Goal: Task Accomplishment & Management: Manage account settings

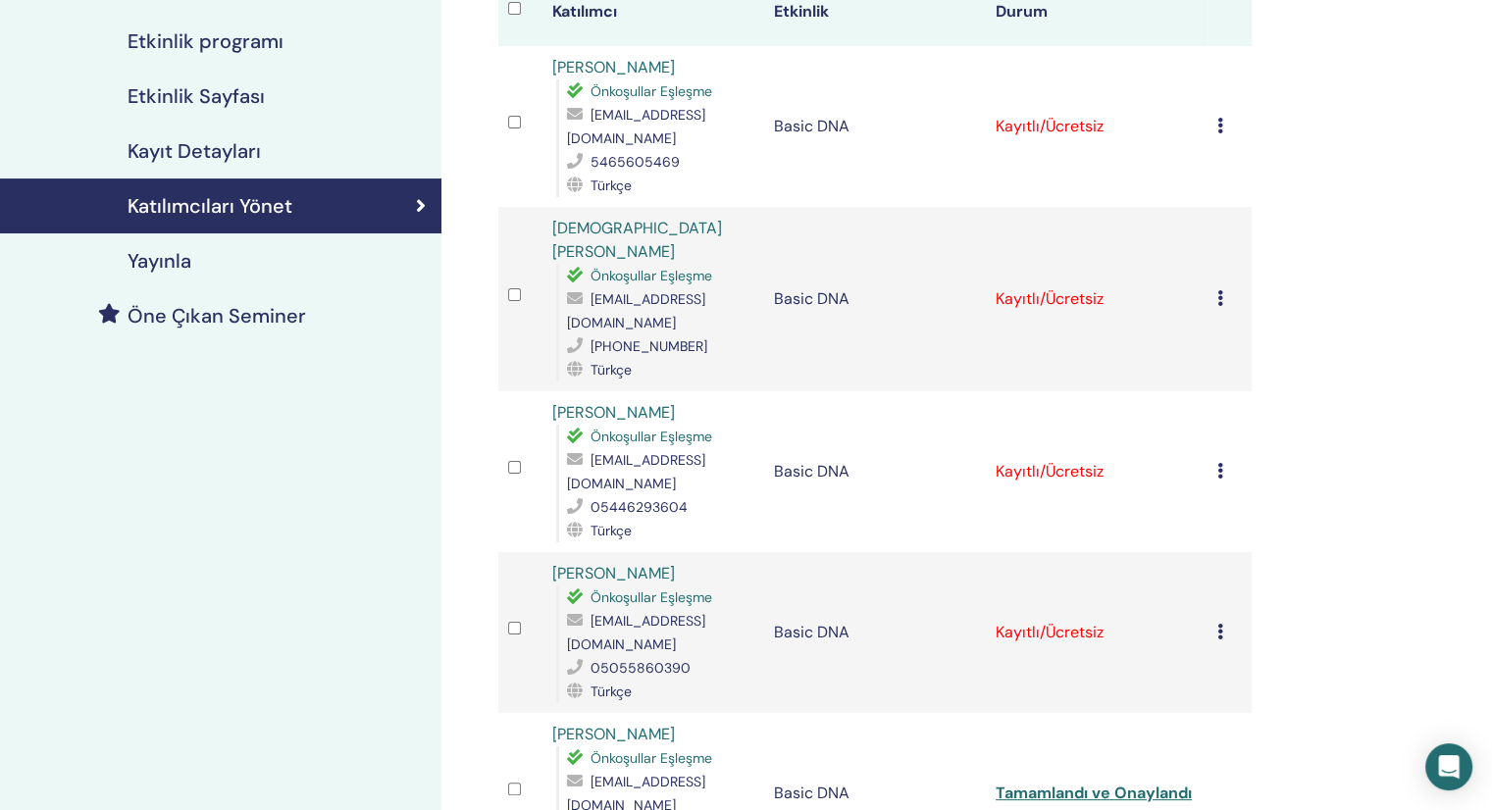
scroll to position [294, 0]
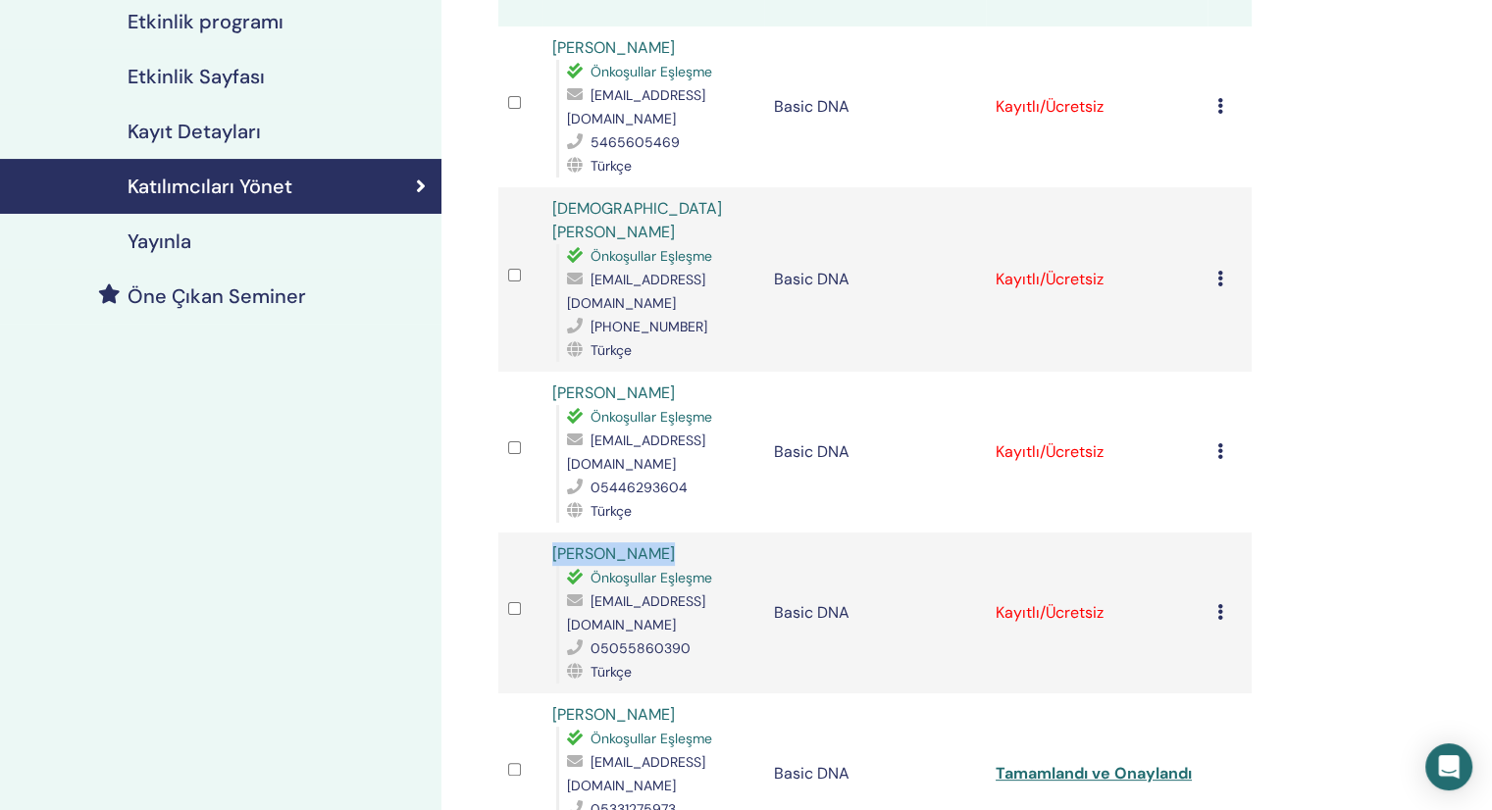
drag, startPoint x: 668, startPoint y: 499, endPoint x: 540, endPoint y: 498, distance: 128.5
click at [540, 533] on tr "Hanife Duzcan Önkoşullar Eşleşme duzcanhanife@gmail.com 05055860390 Türkçe Basi…" at bounding box center [875, 613] width 754 height 161
copy tr "[PERSON_NAME]"
click at [1223, 604] on icon at bounding box center [1221, 612] width 6 height 16
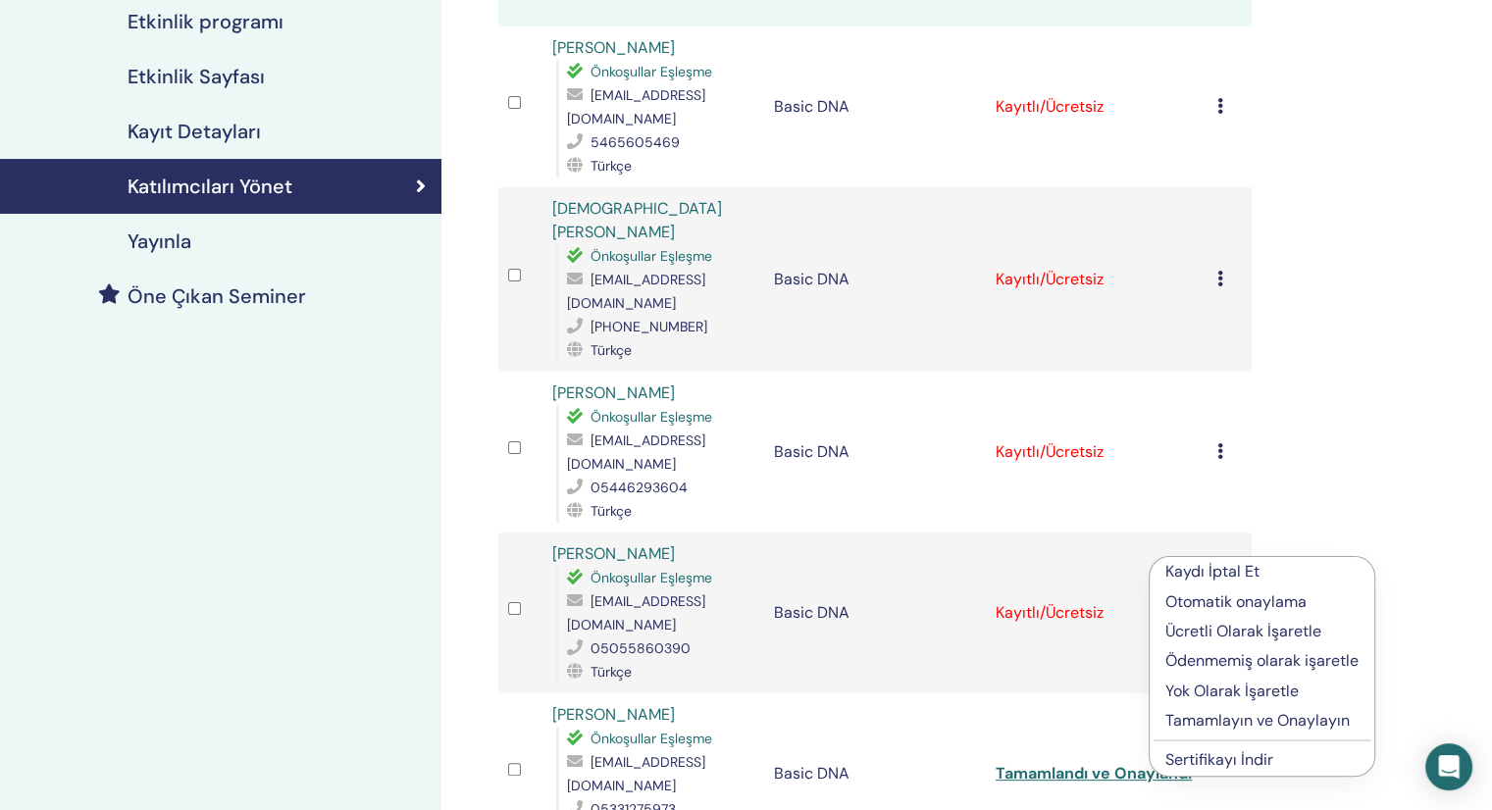
drag, startPoint x: 606, startPoint y: 362, endPoint x: 526, endPoint y: 356, distance: 80.7
click at [526, 372] on tr "Nazan Nazlıgül Önkoşullar Eşleşme nnazligul@gmail.com 05446293604 Türkçe Basic …" at bounding box center [875, 452] width 754 height 161
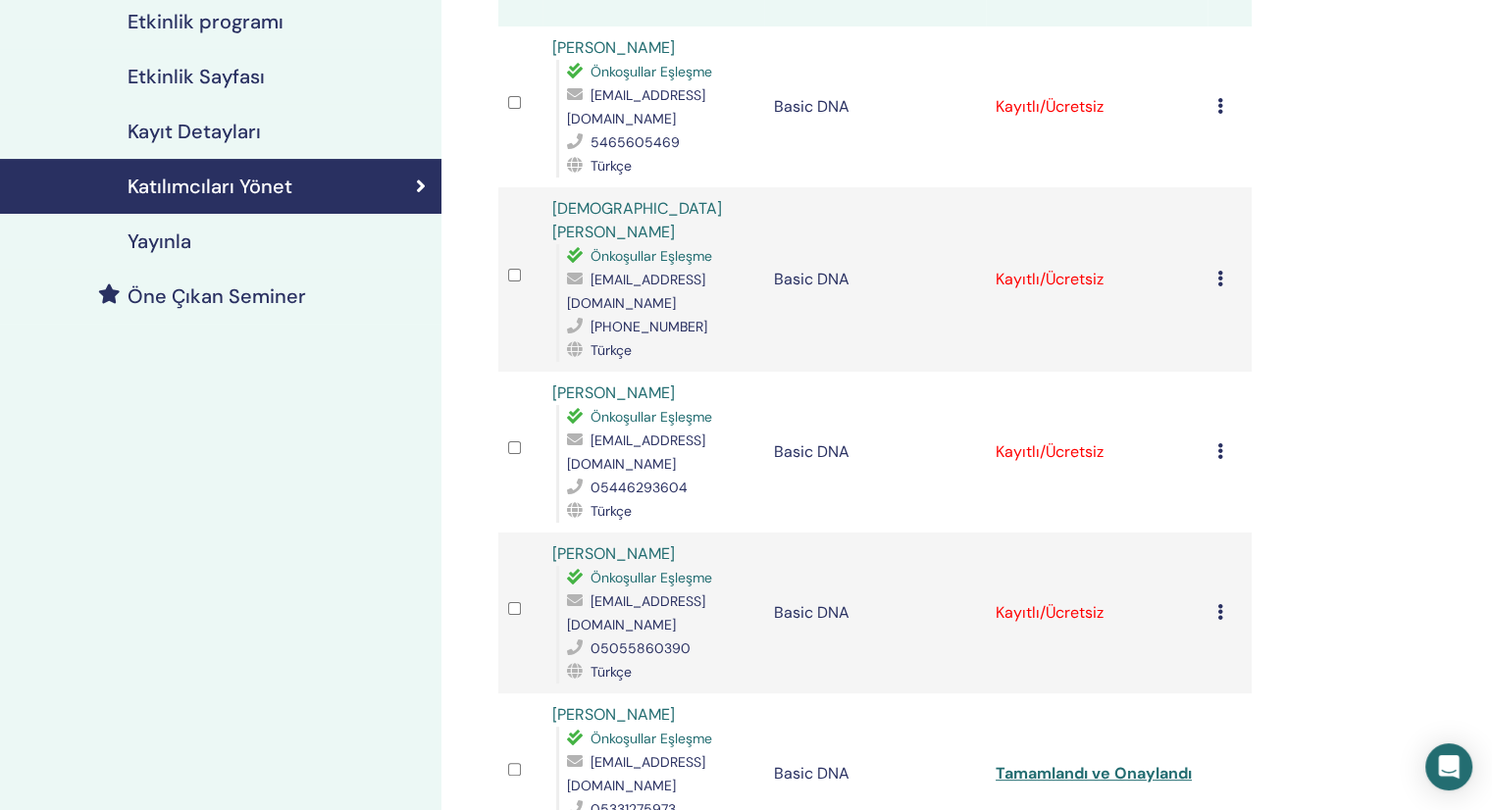
copy tr "[PERSON_NAME]"
drag, startPoint x: 648, startPoint y: 201, endPoint x: 518, endPoint y: 200, distance: 129.5
click at [518, 200] on tr "Esra Kaplan Önkoşullar Eşleşme esra.mirates@hotmail.com +905412342770 Türkçe Ba…" at bounding box center [875, 279] width 754 height 184
click at [512, 204] on td at bounding box center [520, 279] width 44 height 184
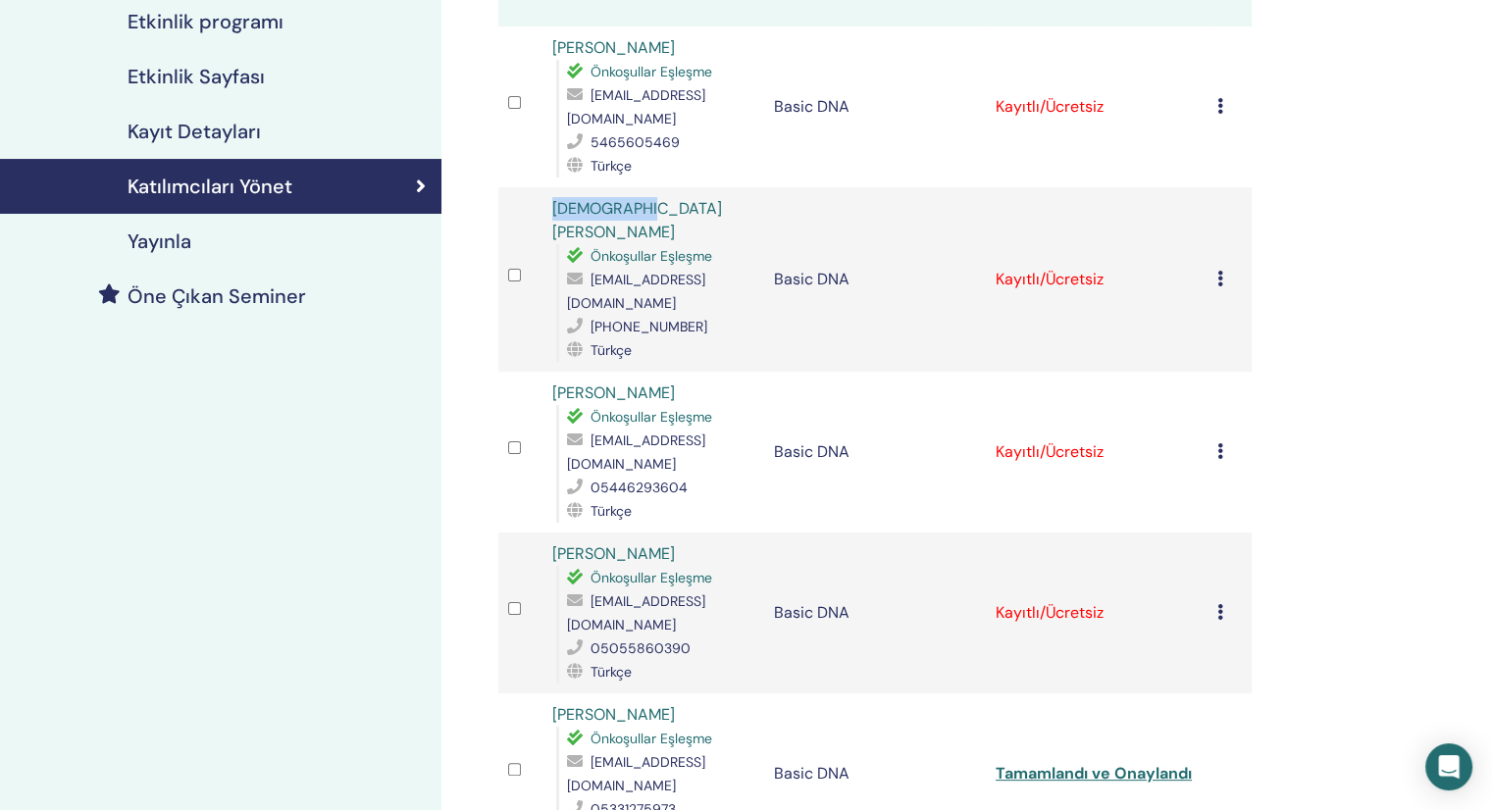
drag, startPoint x: 655, startPoint y: 209, endPoint x: 525, endPoint y: 208, distance: 130.5
click at [525, 208] on tr "Esra Kaplan Önkoşullar Eşleşme esra.mirates@hotmail.com +905412342770 Türkçe Ba…" at bounding box center [875, 279] width 754 height 184
copy tr "[DEMOGRAPHIC_DATA][PERSON_NAME]"
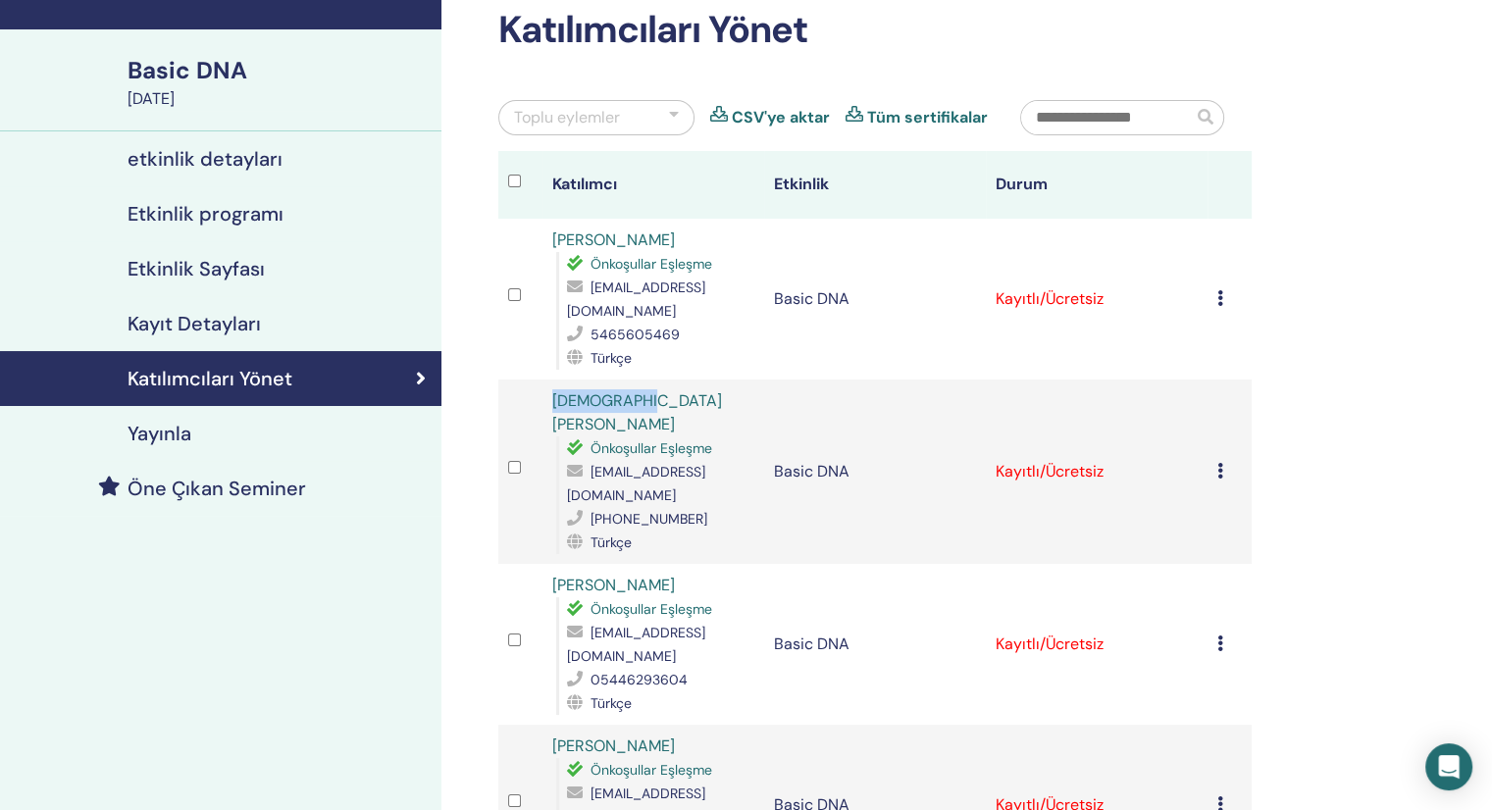
scroll to position [98, 0]
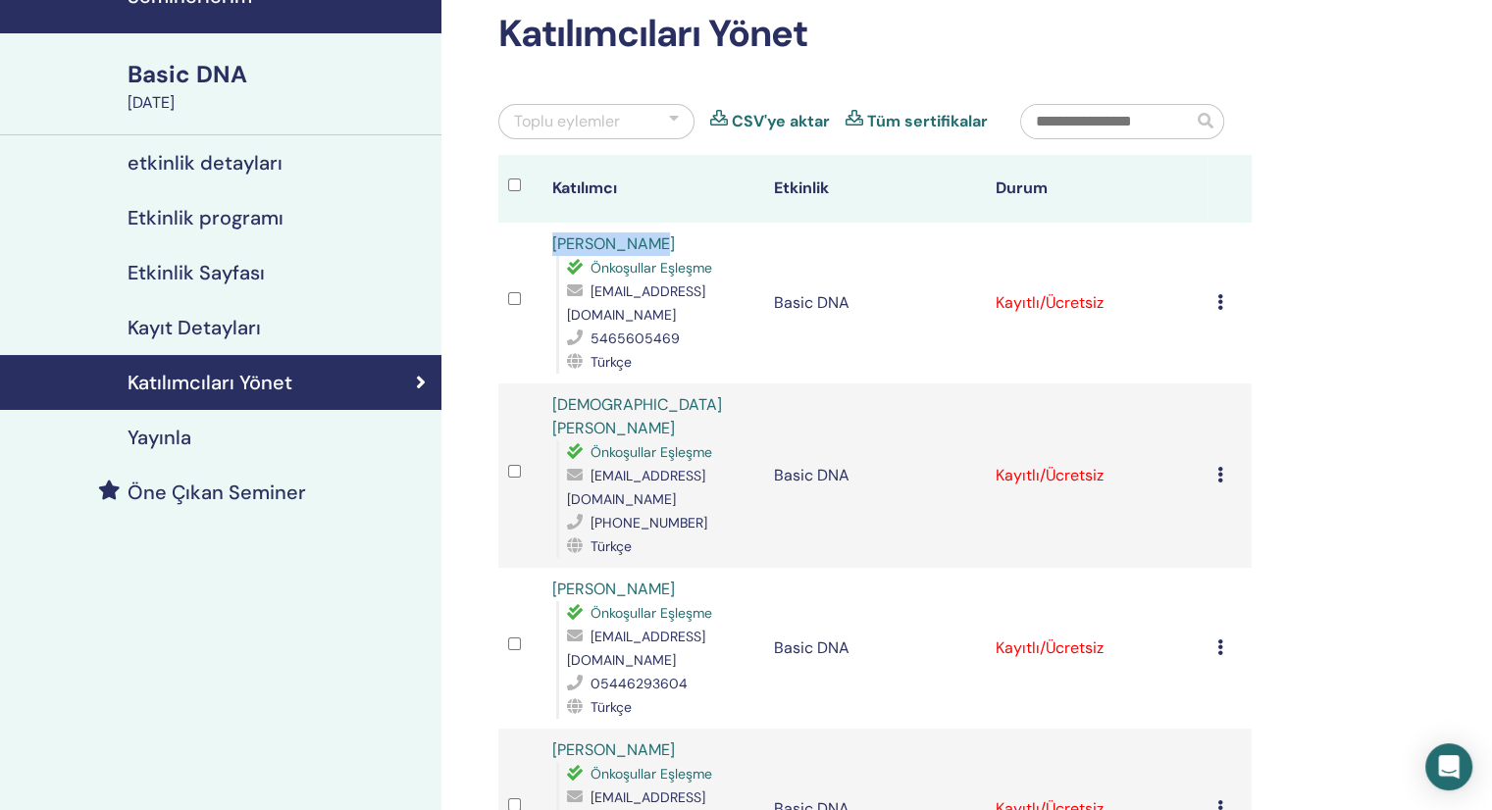
drag, startPoint x: 654, startPoint y: 234, endPoint x: 536, endPoint y: 232, distance: 118.7
click at [536, 232] on tr "Aysun Yüksel Önkoşullar Eşleşme aysun.sel@windowslive.com 5465605469 Türkçe Bas…" at bounding box center [875, 303] width 754 height 161
copy tr "[PERSON_NAME]"
click at [536, 232] on td at bounding box center [520, 303] width 44 height 161
drag, startPoint x: 536, startPoint y: 232, endPoint x: 739, endPoint y: 123, distance: 230.5
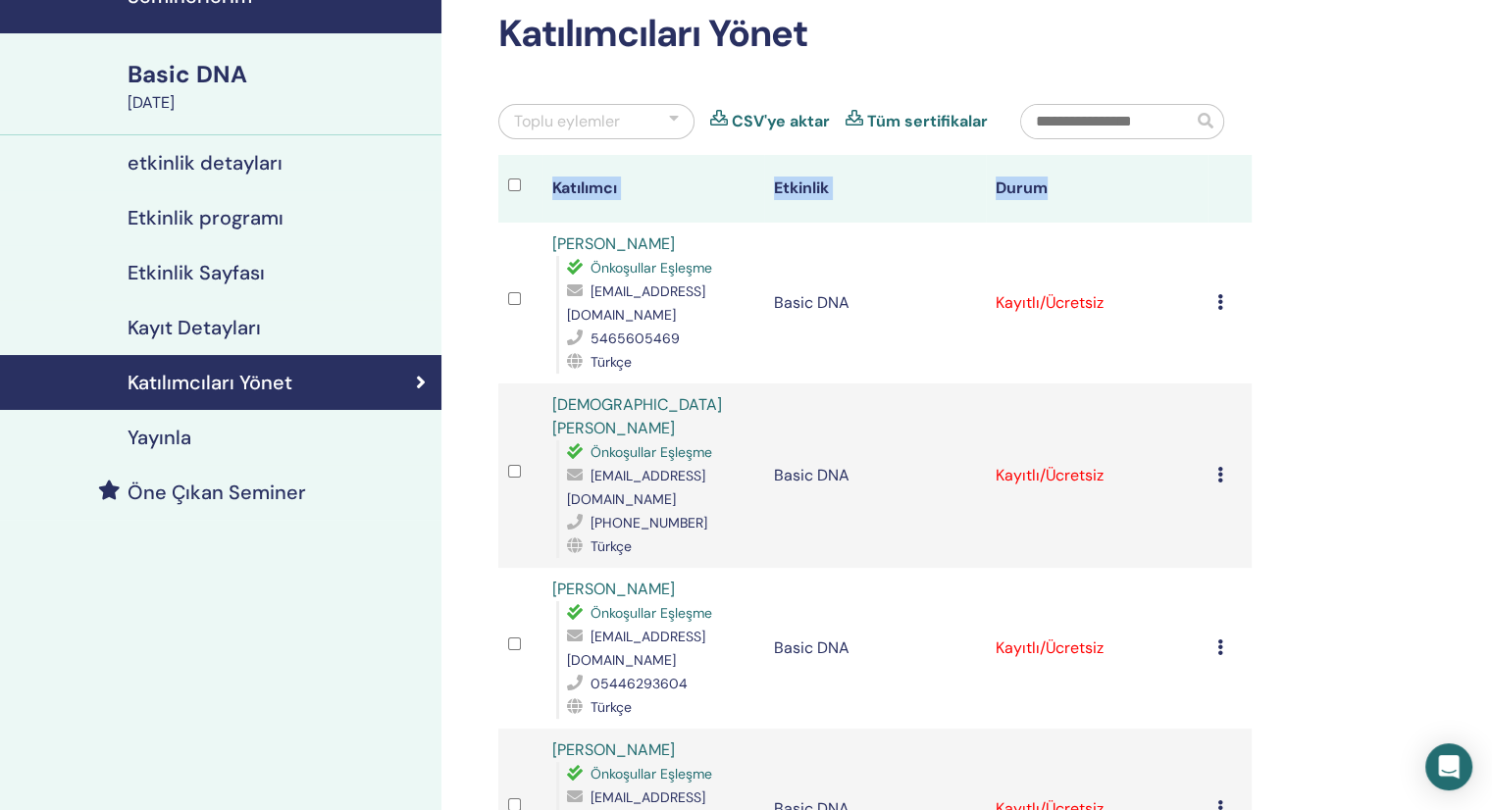
click at [683, 244] on div "Aysun Yüksel Önkoşullar Eşleşme aysun.sel@windowslive.com 5465605469 Türkçe" at bounding box center [653, 303] width 202 height 141
drag, startPoint x: 655, startPoint y: 241, endPoint x: 531, endPoint y: 236, distance: 124.7
click at [531, 236] on tr "Aysun Yüksel Önkoşullar Eşleşme aysun.sel@windowslive.com 5465605469 Türkçe Bas…" at bounding box center [875, 303] width 754 height 161
copy tr "[PERSON_NAME]"
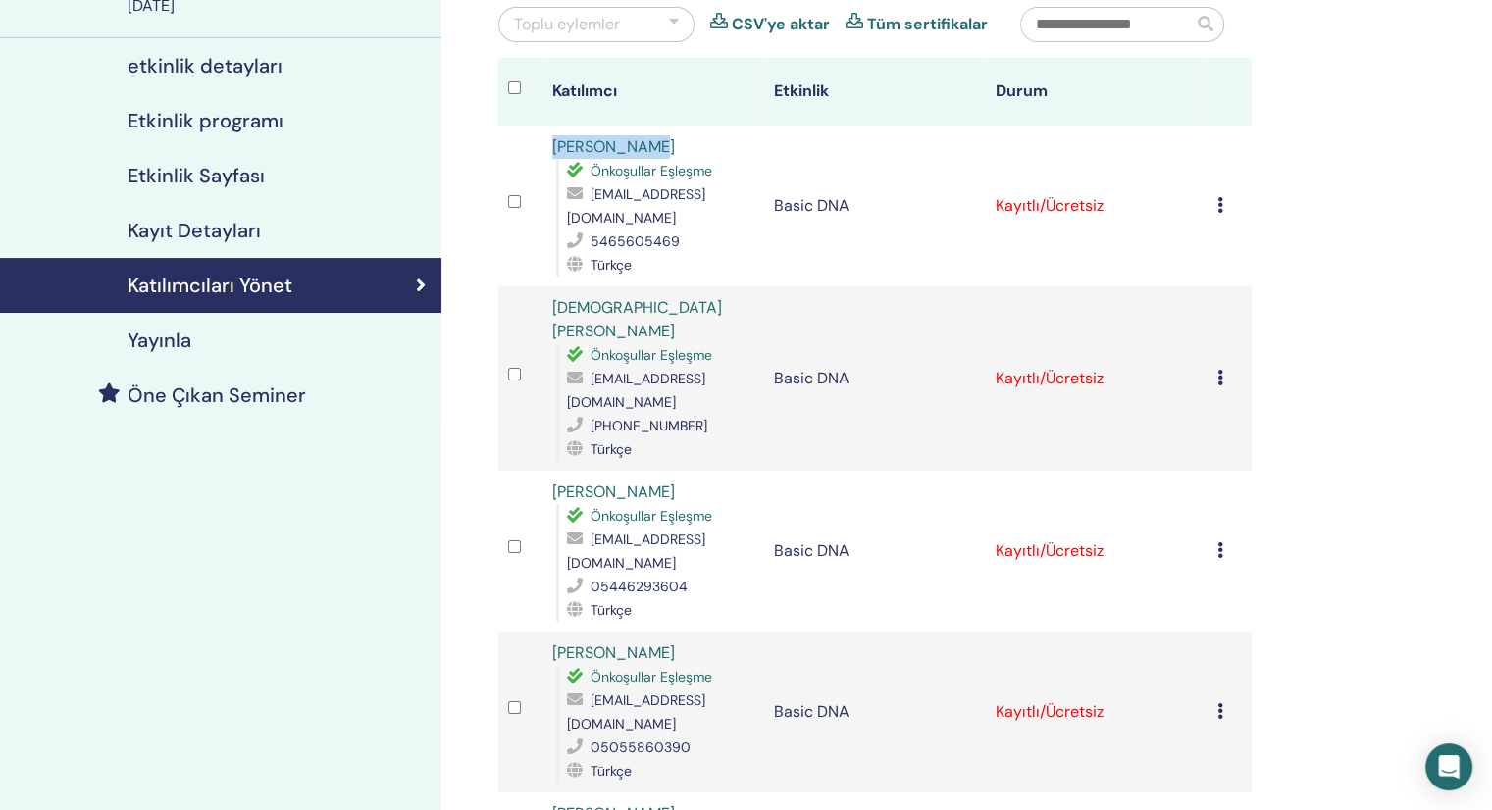
scroll to position [294, 0]
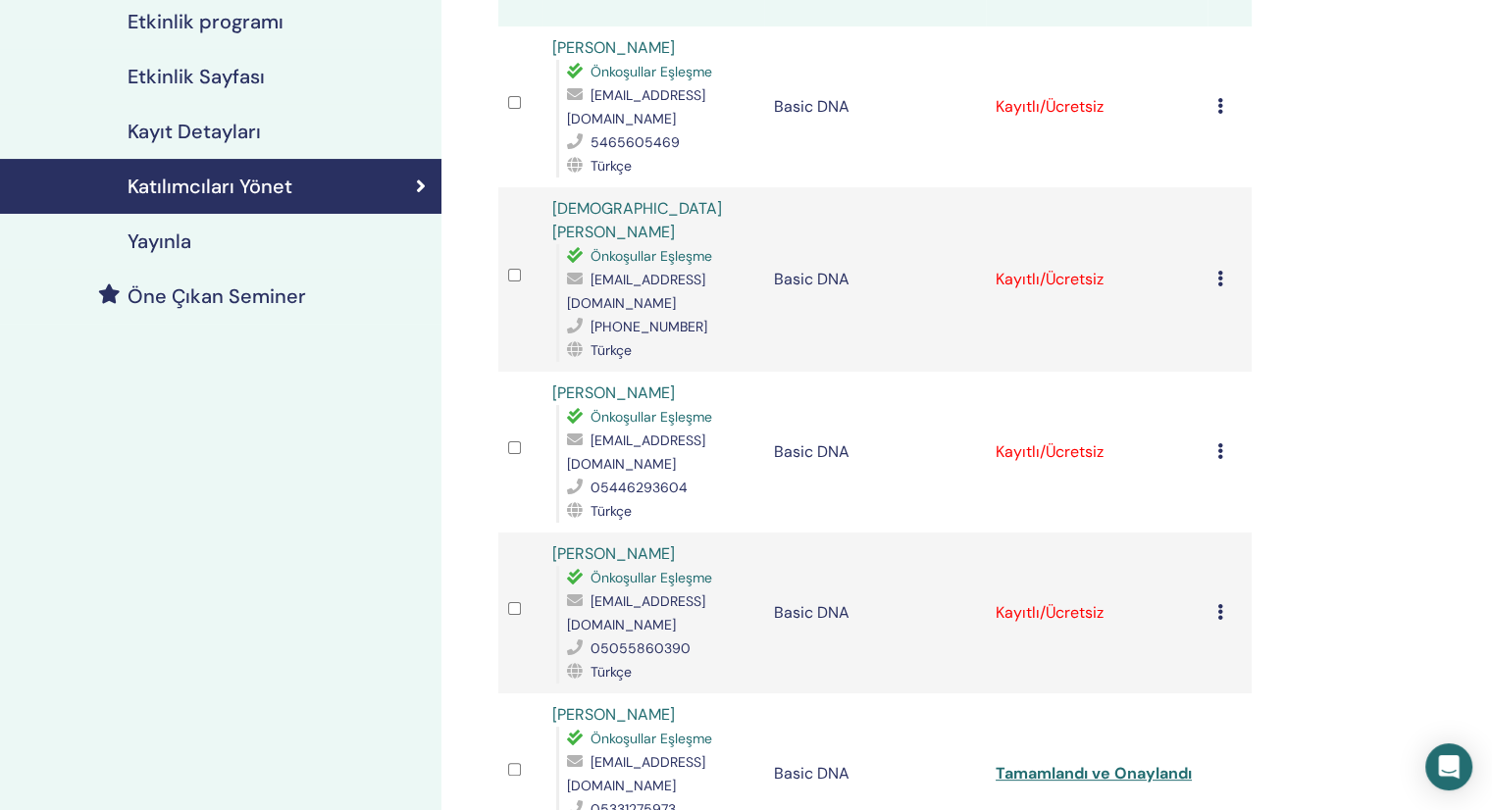
click at [1211, 550] on td "Kaydı İptal Et Otomatik onaylama Ücretli Olarak İşaretle Ödenmemiş olarak işare…" at bounding box center [1230, 613] width 44 height 161
click at [1224, 601] on div "Kaydı İptal Et Otomatik onaylama Ücretli Olarak İşaretle Ödenmemiş olarak işare…" at bounding box center [1230, 613] width 25 height 24
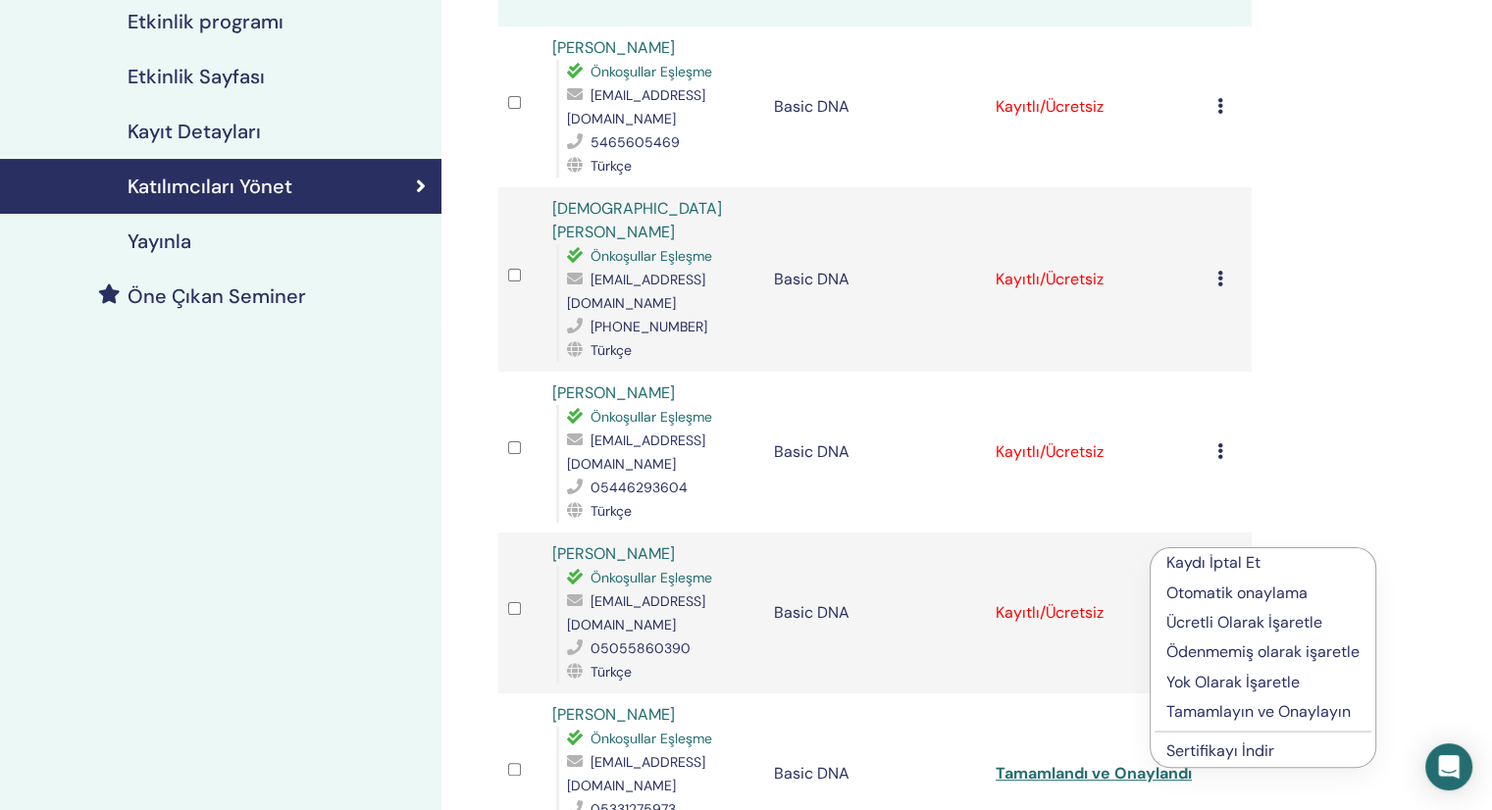
click at [1228, 711] on p "Tamamlayın ve Onaylayın" at bounding box center [1263, 713] width 193 height 24
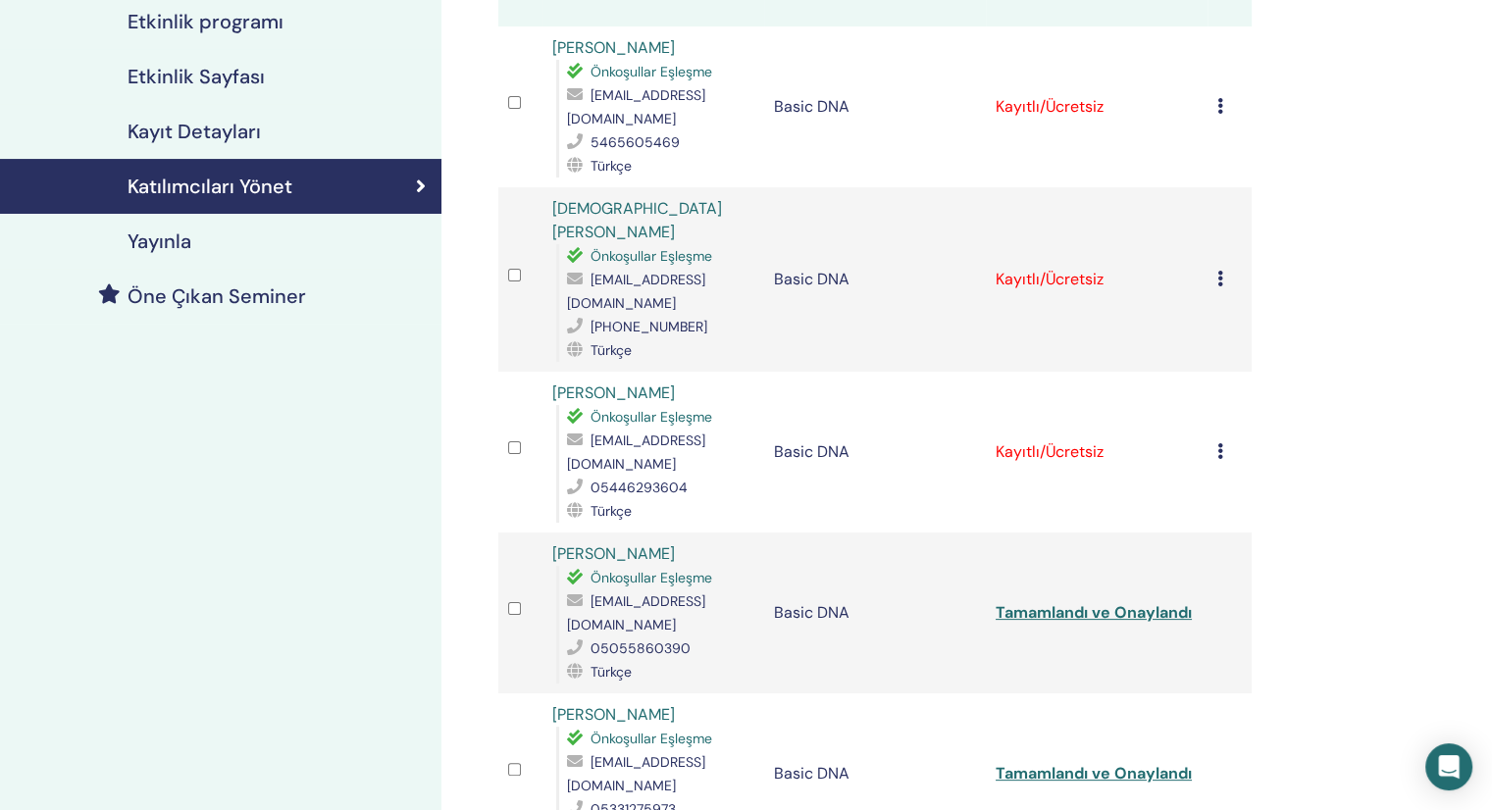
scroll to position [196, 0]
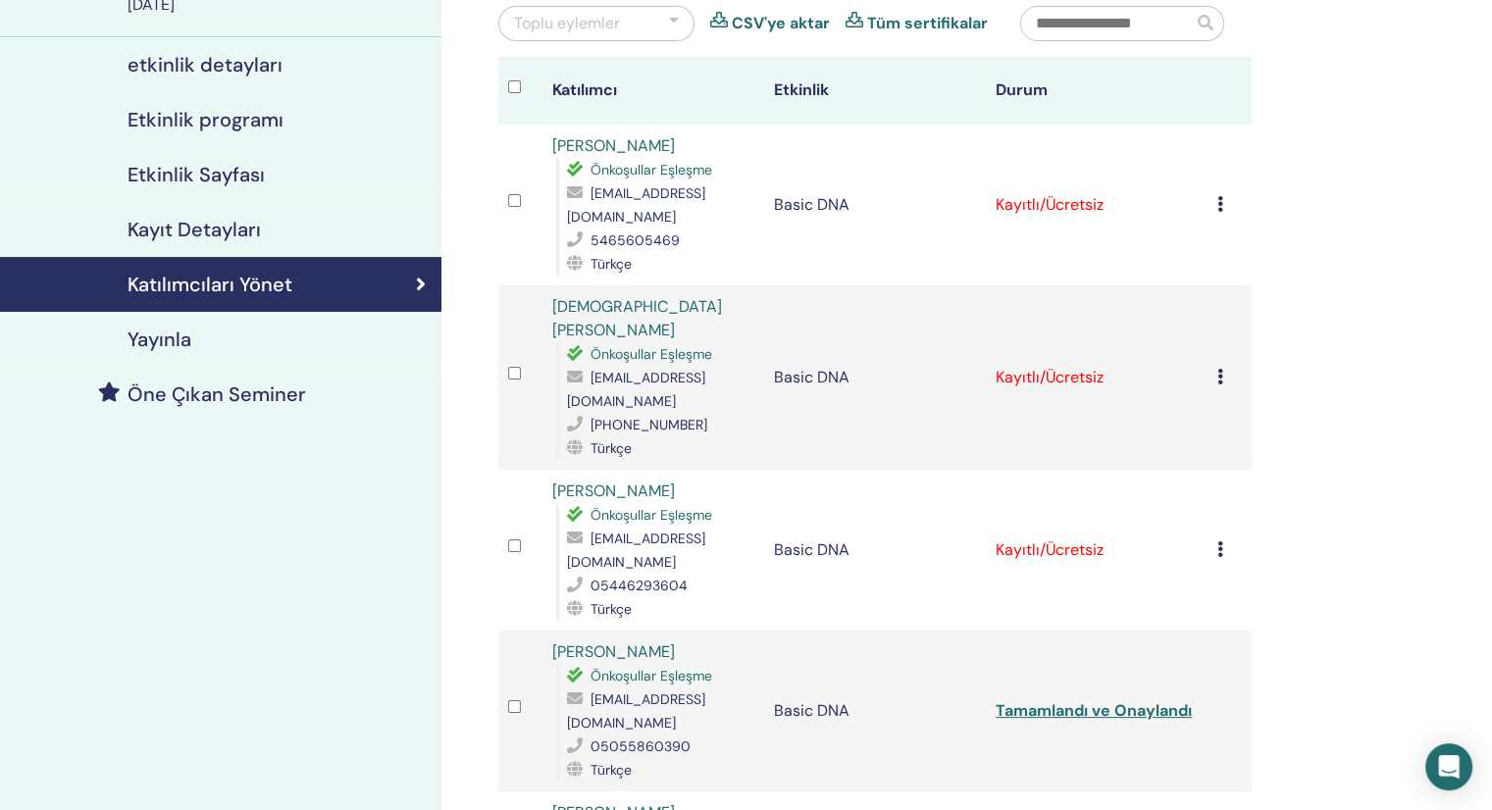
click at [1218, 542] on icon at bounding box center [1221, 550] width 6 height 16
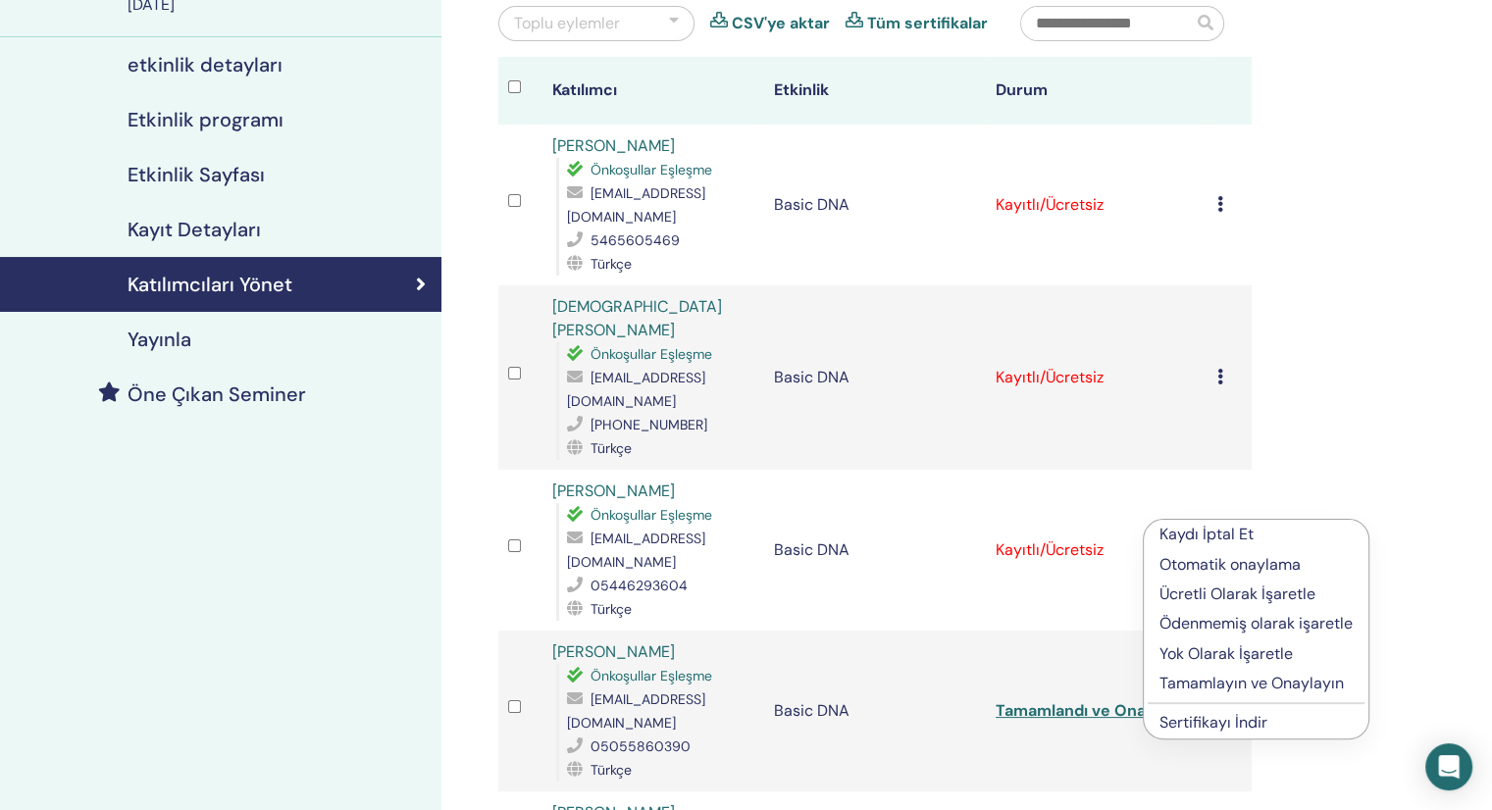
click at [1235, 680] on p "Tamamlayın ve Onaylayın" at bounding box center [1256, 684] width 193 height 24
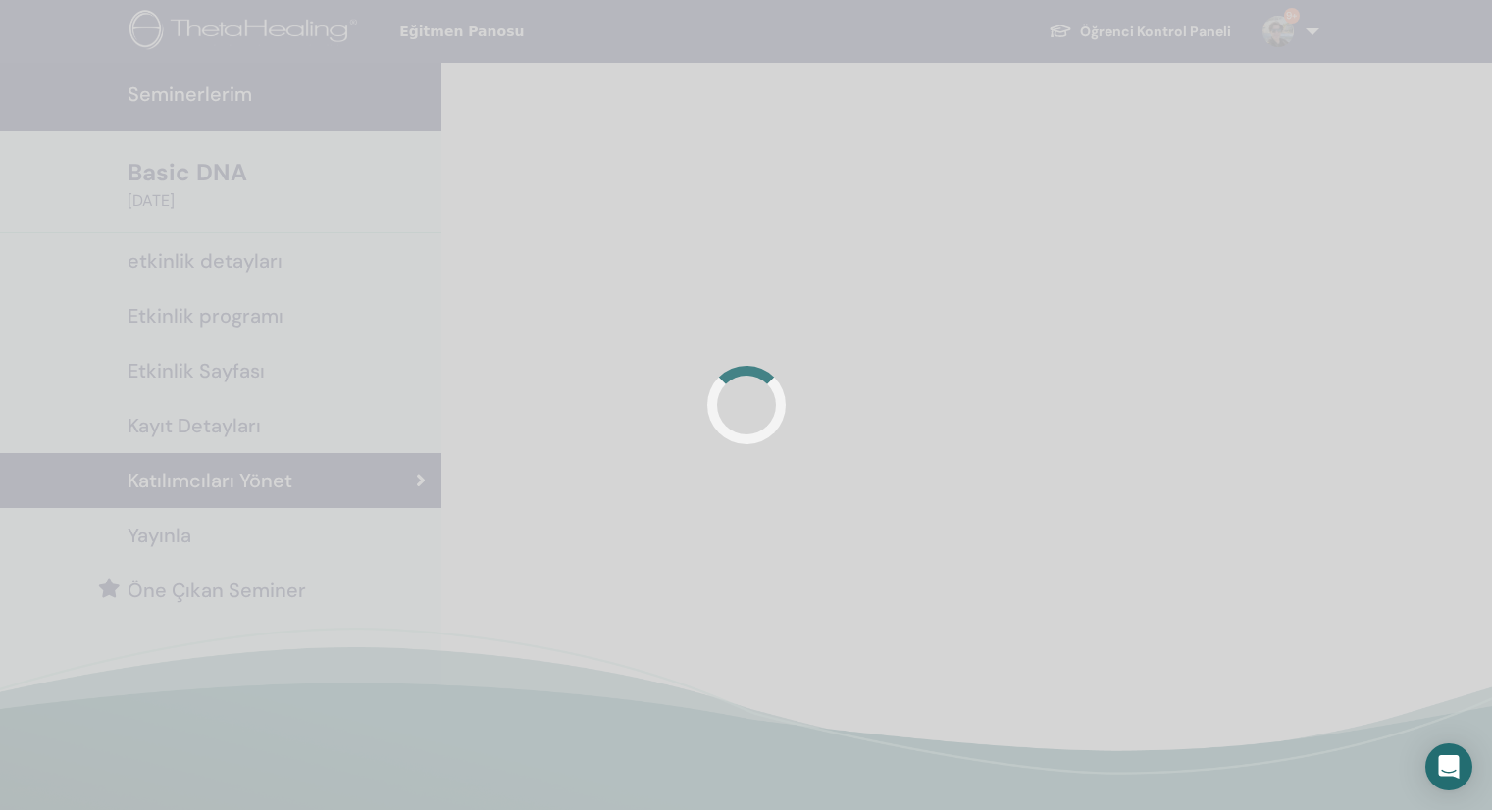
scroll to position [196, 0]
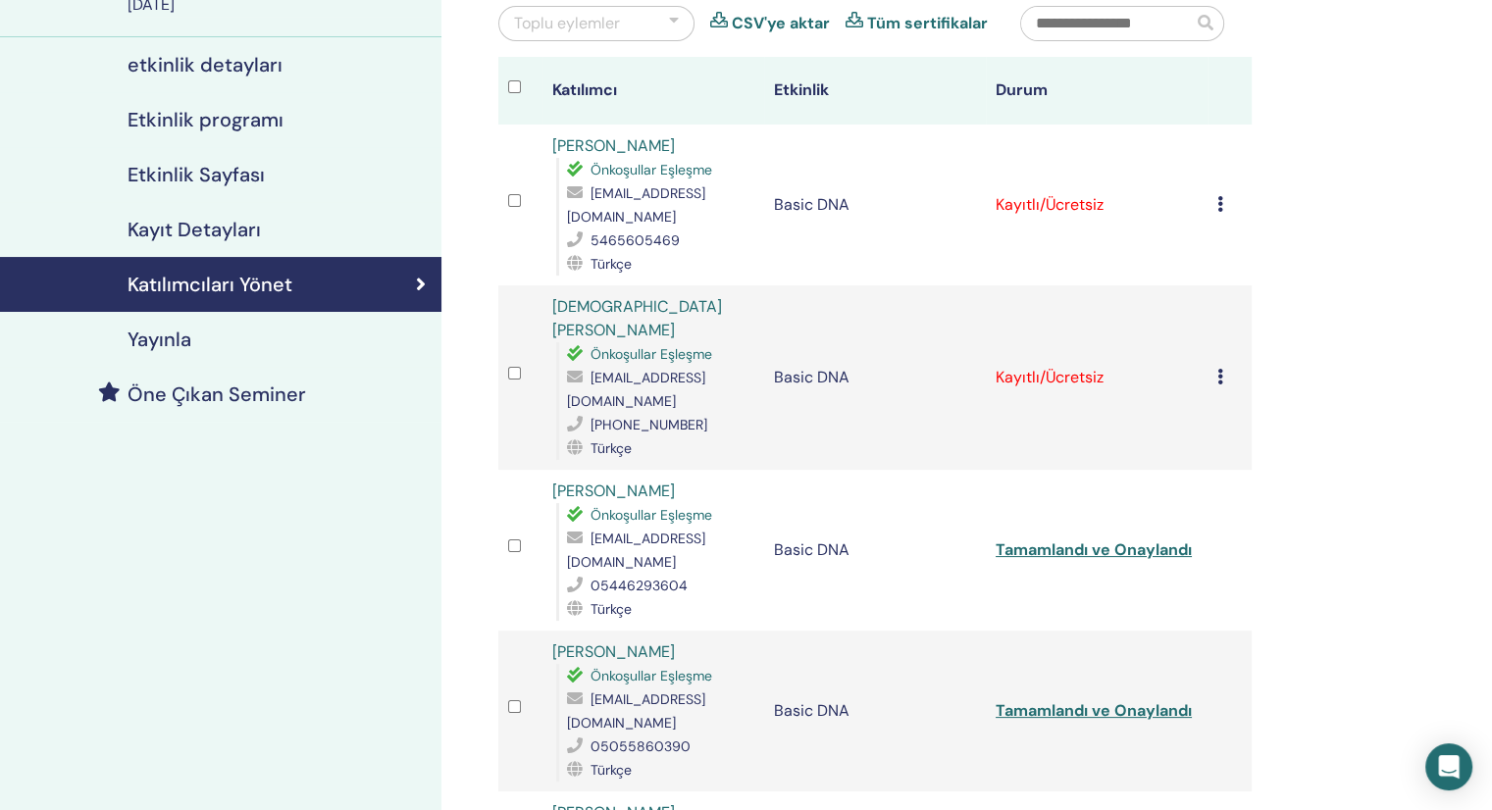
click at [1213, 368] on td "Kaydı İptal Et Otomatik onaylama Ücretli Olarak İşaretle Ödenmemiş olarak işare…" at bounding box center [1230, 378] width 44 height 184
click at [1218, 371] on icon at bounding box center [1221, 377] width 6 height 16
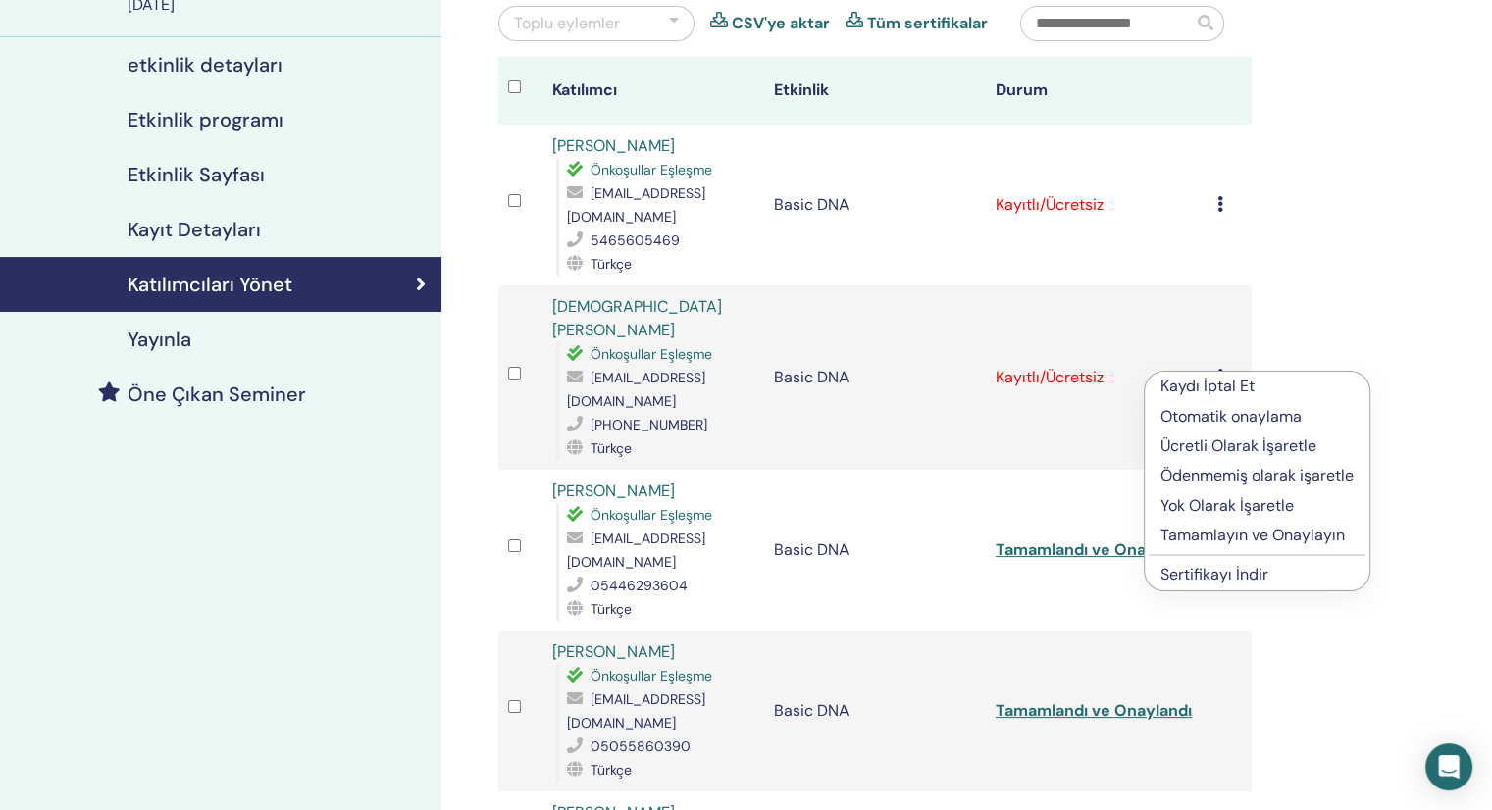
click at [1246, 537] on p "Tamamlayın ve Onaylayın" at bounding box center [1257, 536] width 193 height 24
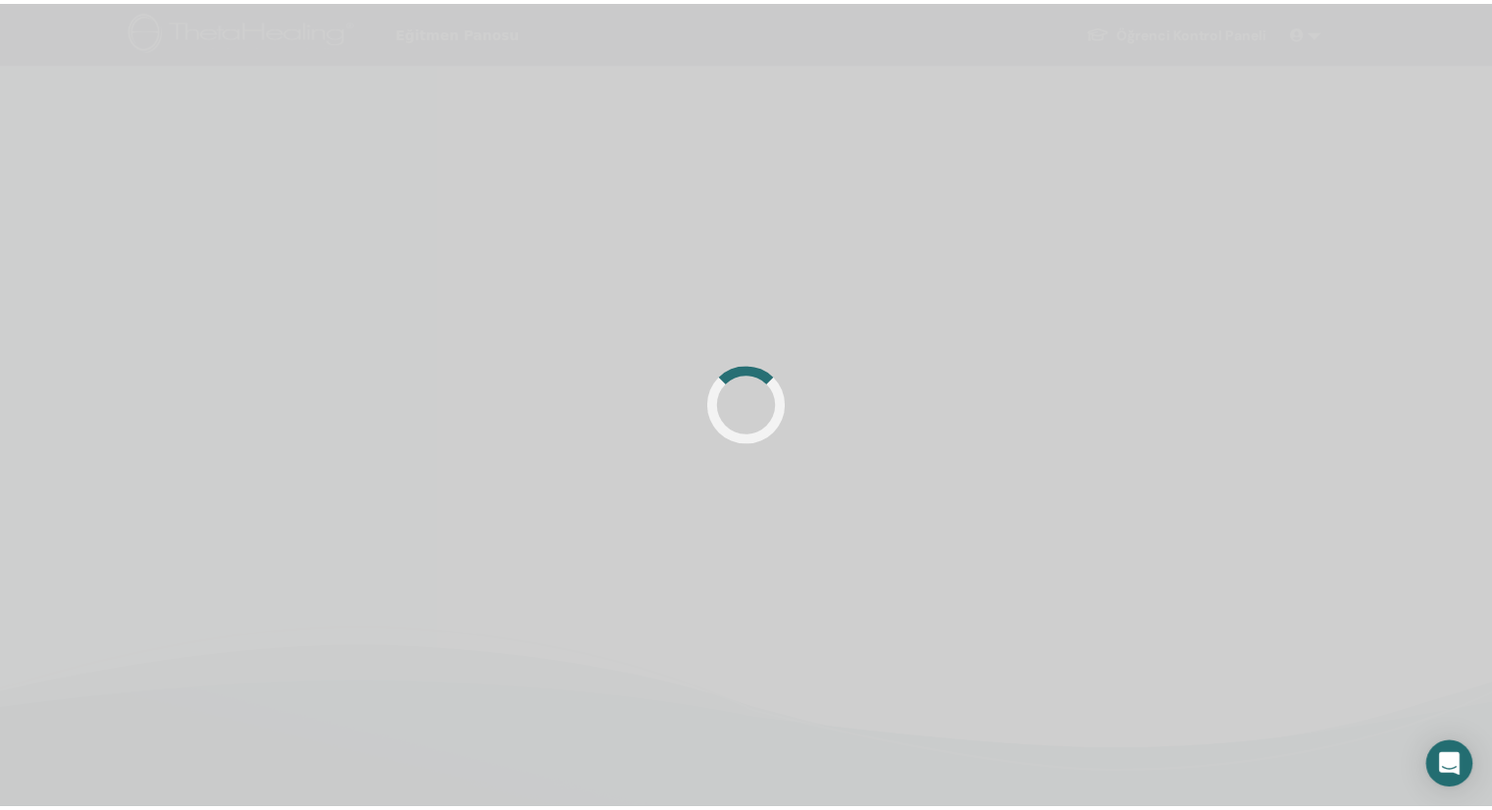
scroll to position [196, 0]
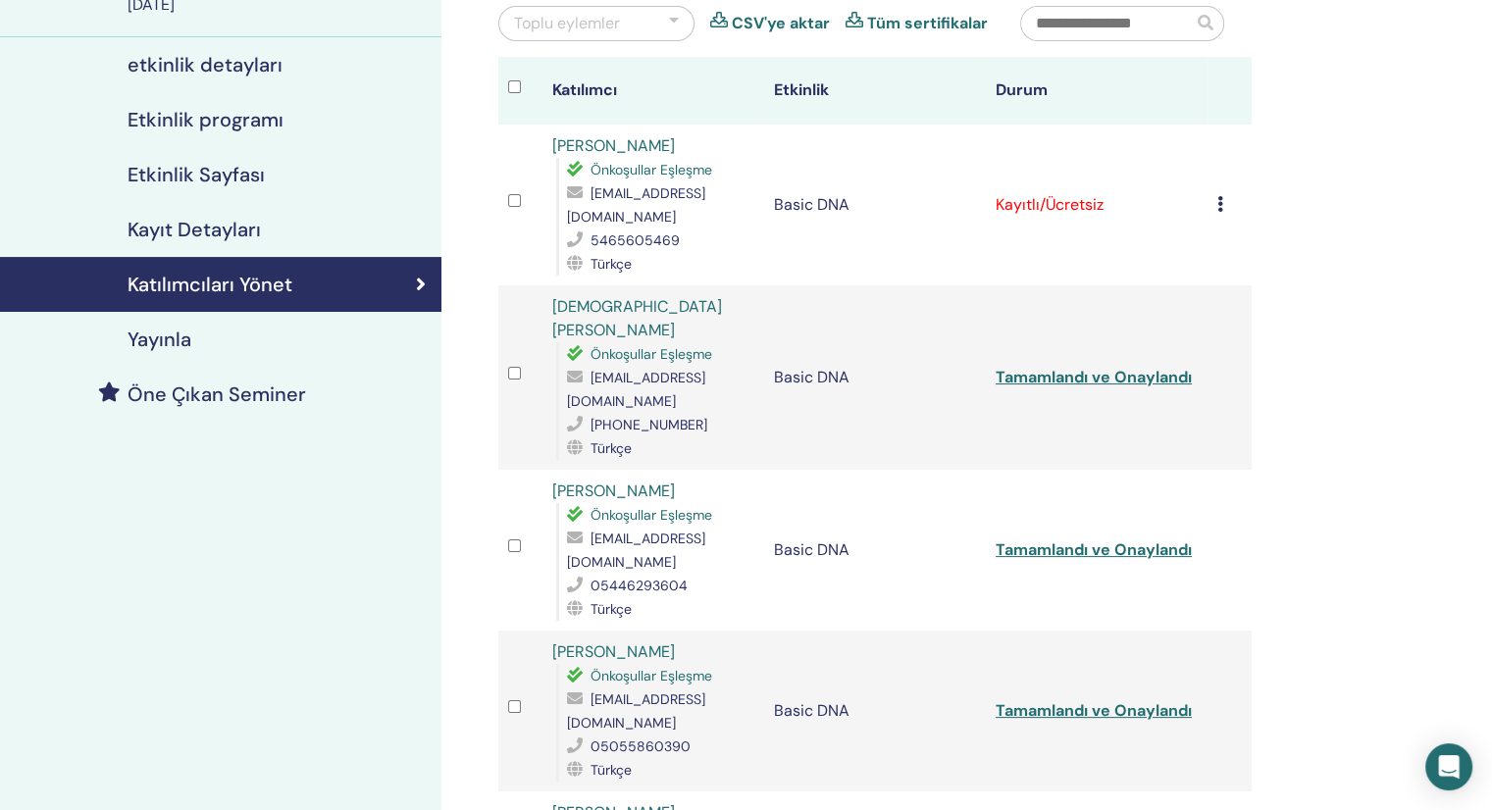
click at [1219, 201] on icon at bounding box center [1221, 204] width 6 height 16
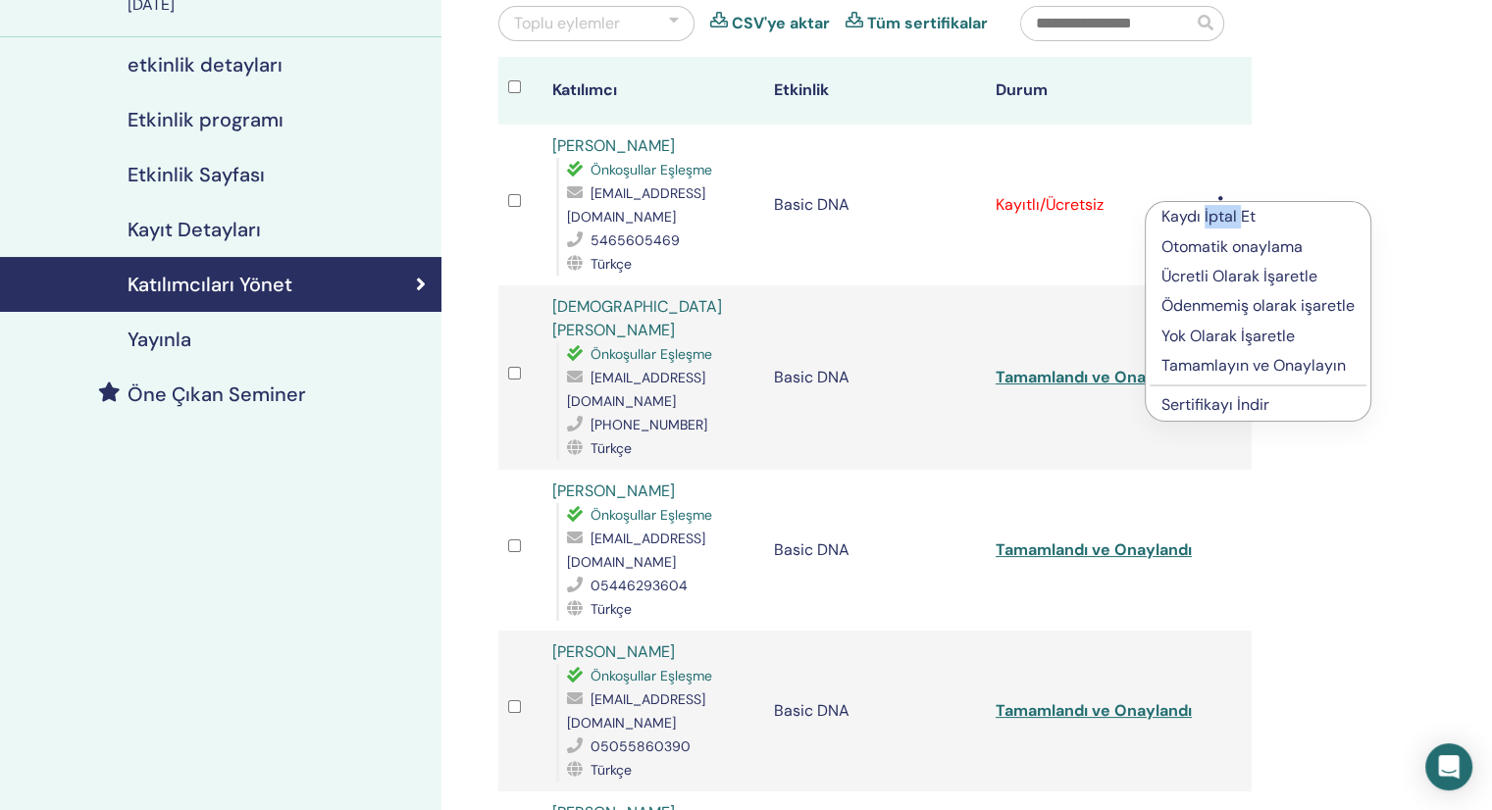
drag, startPoint x: 1219, startPoint y: 201, endPoint x: 1193, endPoint y: 271, distance: 74.2
click at [1219, 201] on div "Kaydı İptal Et Otomatik onaylama Ücretli Olarak İşaretle Ödenmemiş olarak işare…" at bounding box center [1258, 311] width 227 height 221
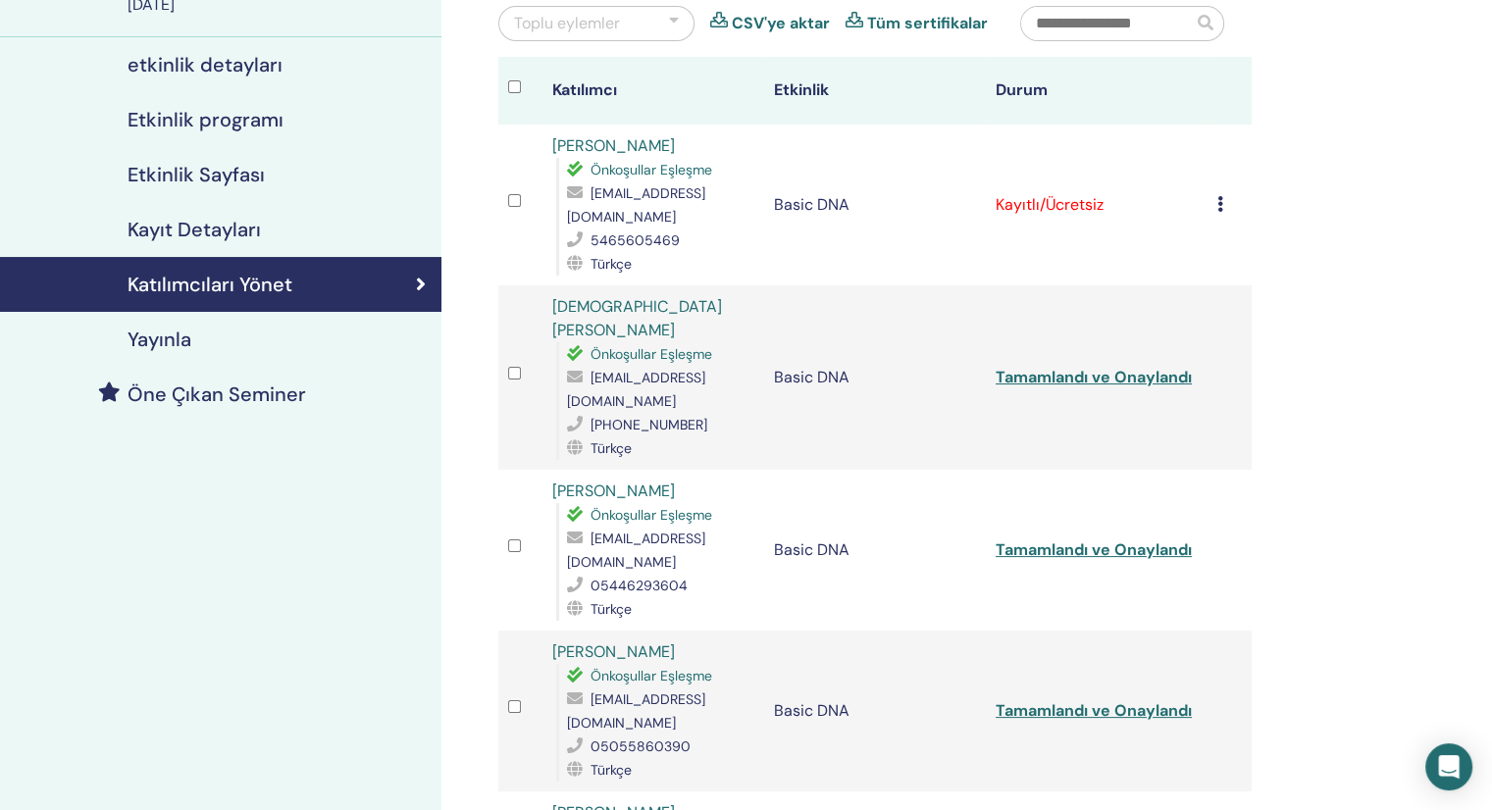
click at [1218, 197] on icon at bounding box center [1221, 204] width 6 height 16
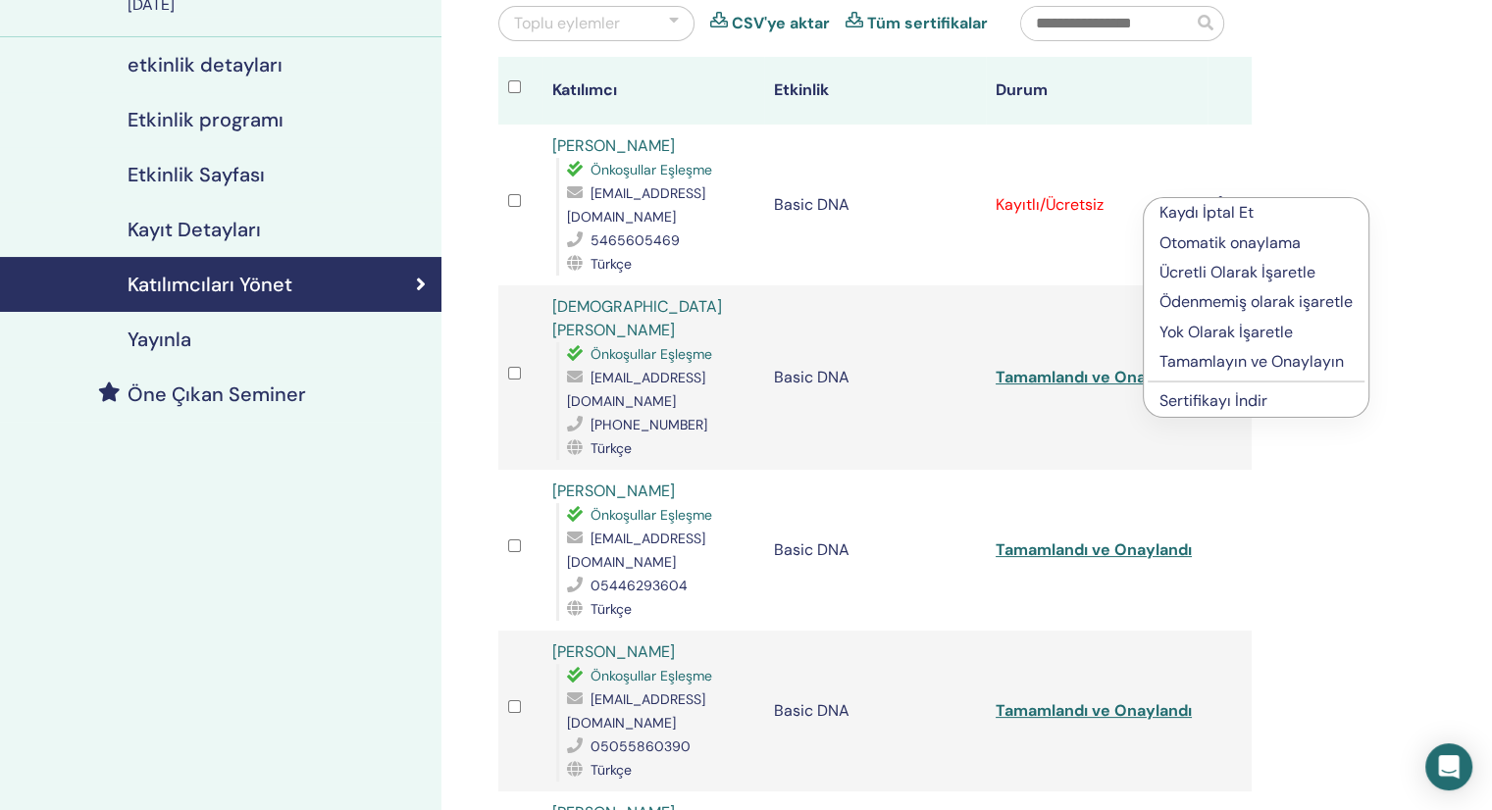
click at [1241, 354] on p "Tamamlayın ve Onaylayın" at bounding box center [1256, 362] width 193 height 24
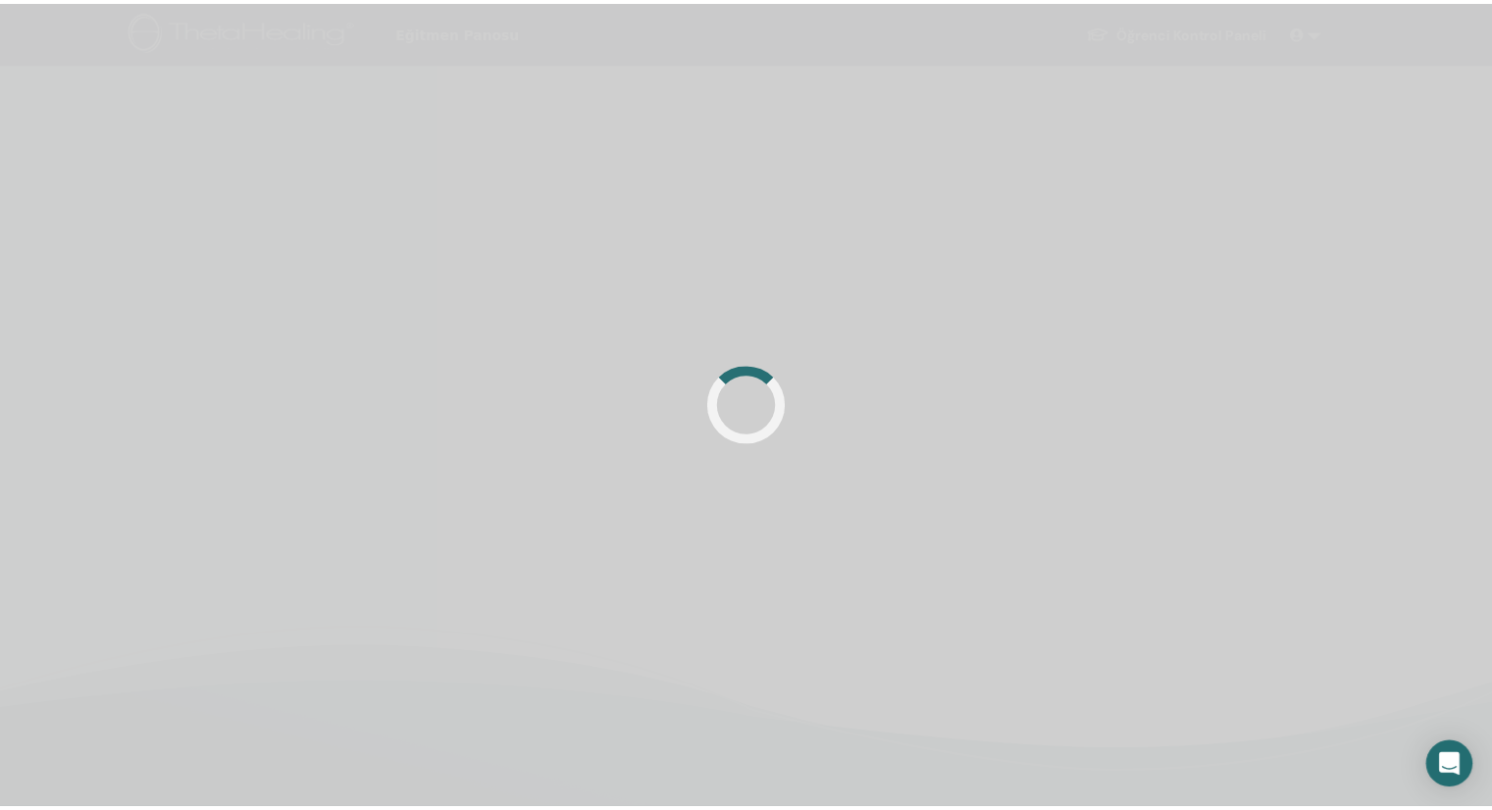
scroll to position [196, 0]
